Goal: Find specific page/section: Find specific page/section

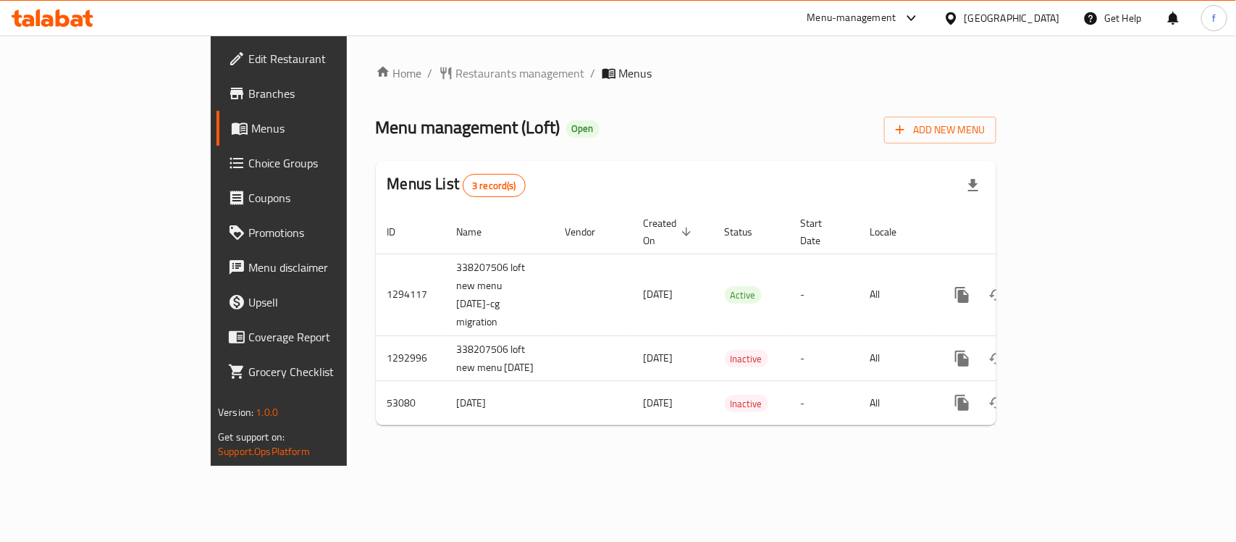
click at [1041, 17] on div "Kuwait" at bounding box center [1013, 18] width 96 height 16
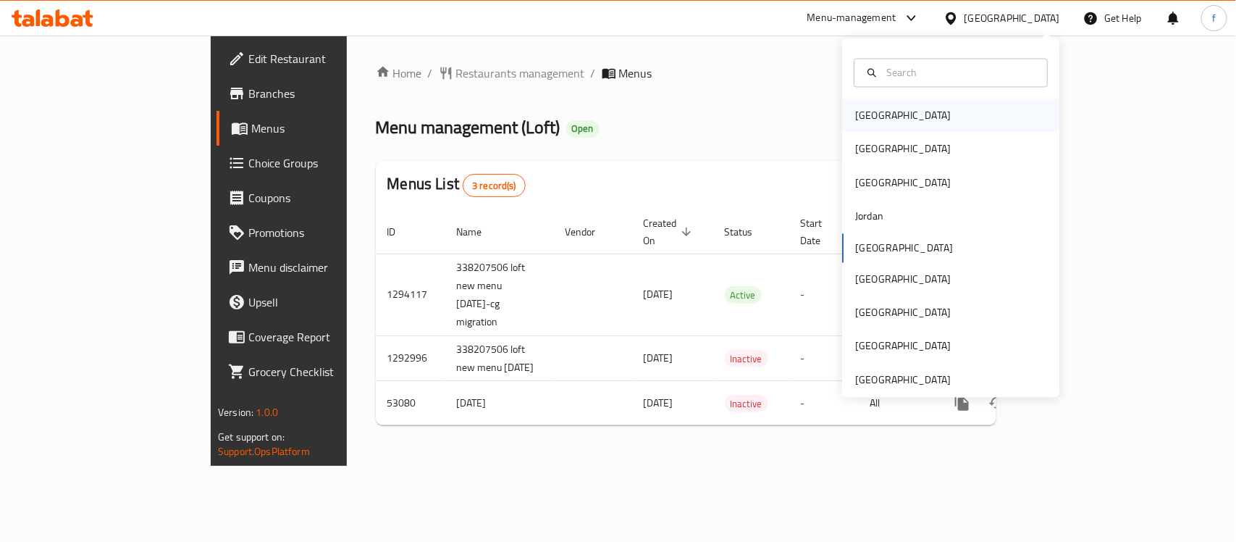
click at [855, 117] on div "[GEOGRAPHIC_DATA]" at bounding box center [903, 116] width 96 height 16
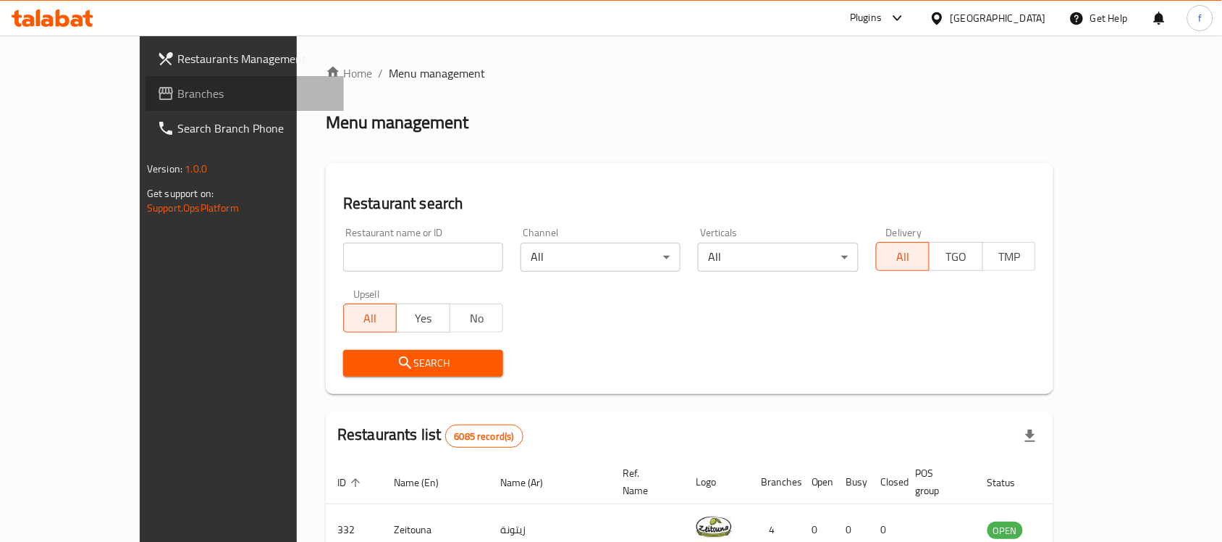
click at [146, 80] on link "Branches" at bounding box center [245, 93] width 198 height 35
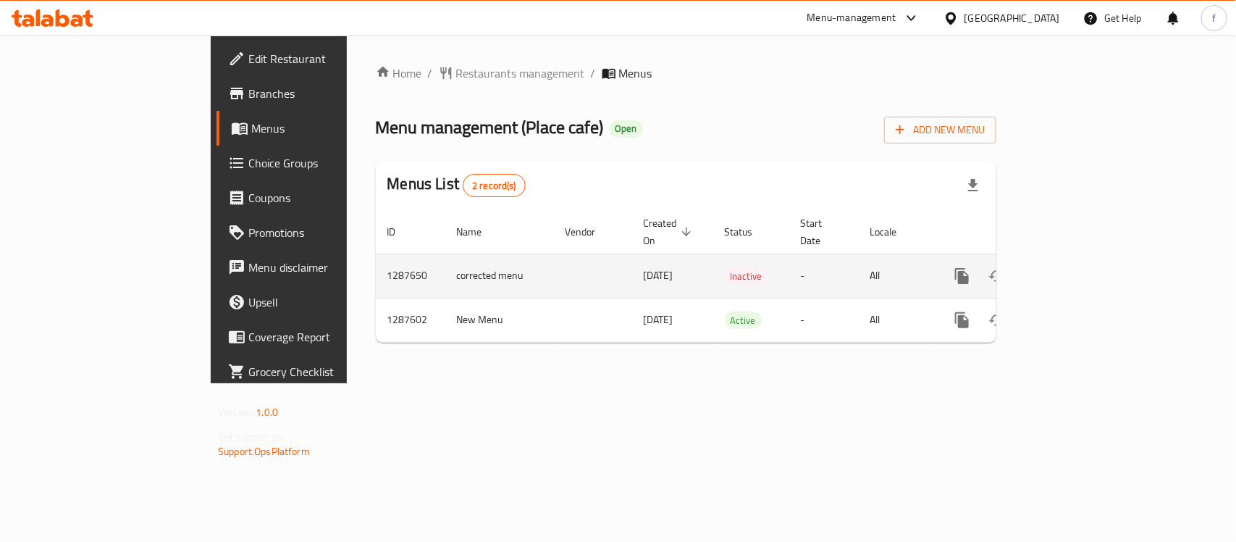
drag, startPoint x: 576, startPoint y: 261, endPoint x: 482, endPoint y: 258, distance: 94.2
click at [482, 258] on tr "1287650 corrected menu [DATE] Inactive - All" at bounding box center [736, 275] width 720 height 44
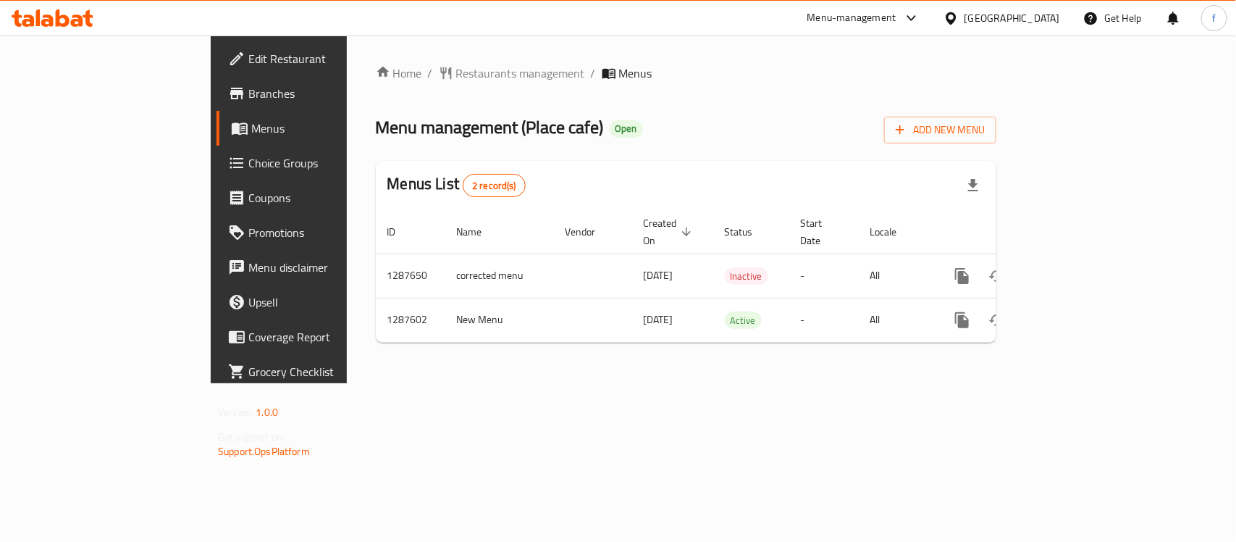
click at [458, 383] on div "Home / Restaurants management / Menus Menu management ( Place cafe ) Open Add N…" at bounding box center [686, 209] width 679 height 348
